Goal: Task Accomplishment & Management: Use online tool/utility

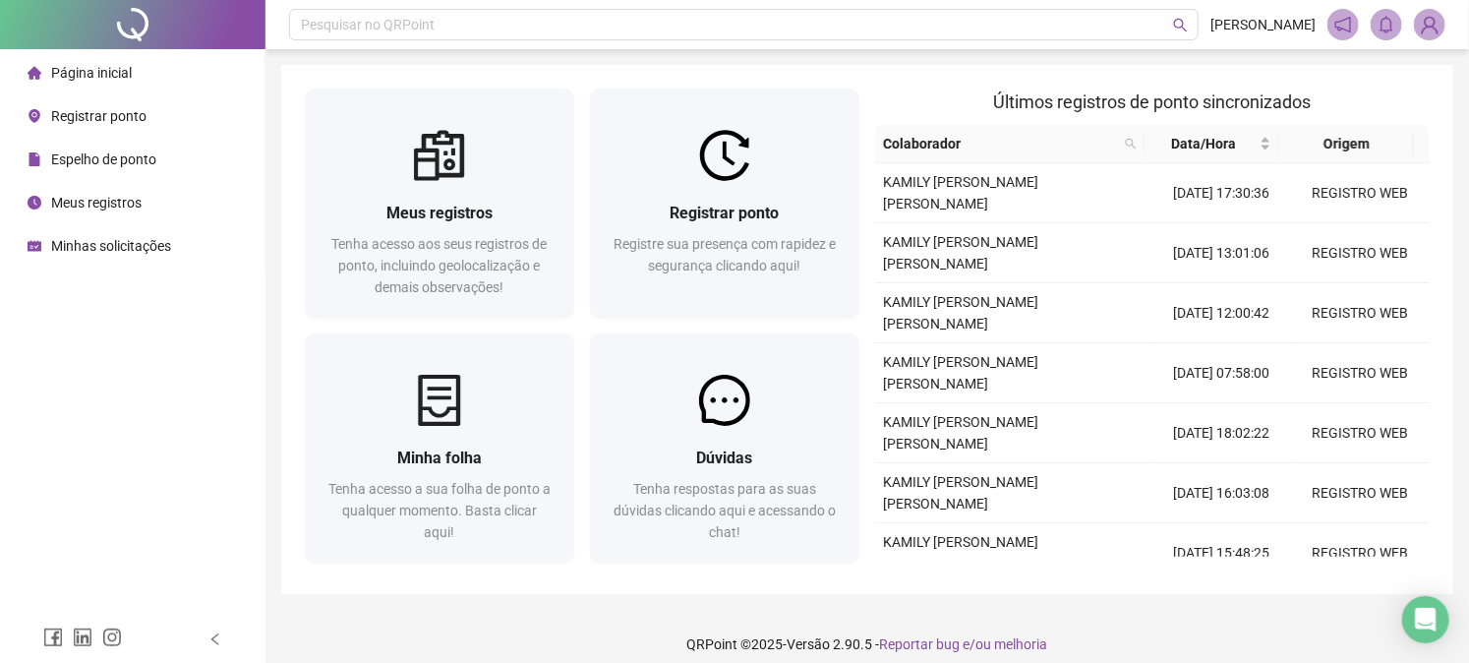
click at [99, 113] on span "Registrar ponto" at bounding box center [98, 116] width 95 height 16
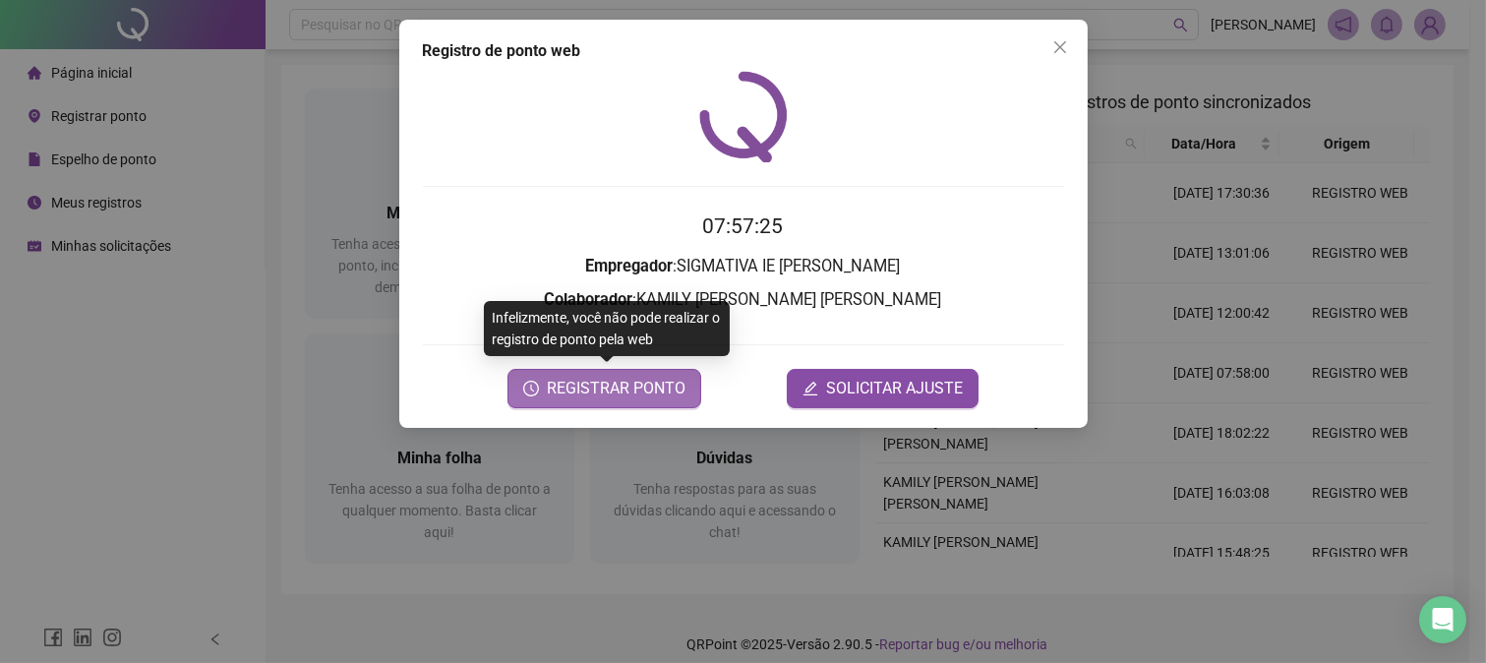
click at [587, 379] on span "REGISTRAR PONTO" at bounding box center [616, 389] width 139 height 24
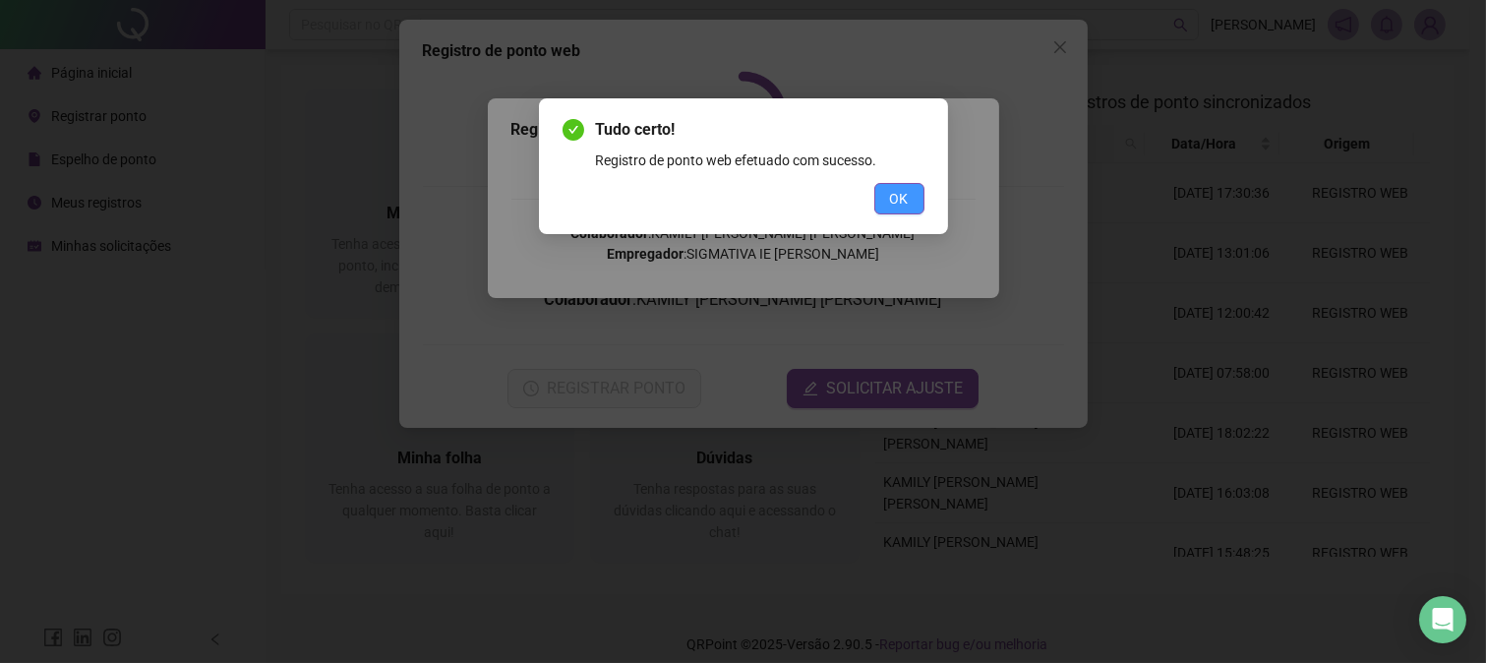
click at [879, 207] on button "OK" at bounding box center [899, 198] width 50 height 31
